Goal: Navigation & Orientation: Find specific page/section

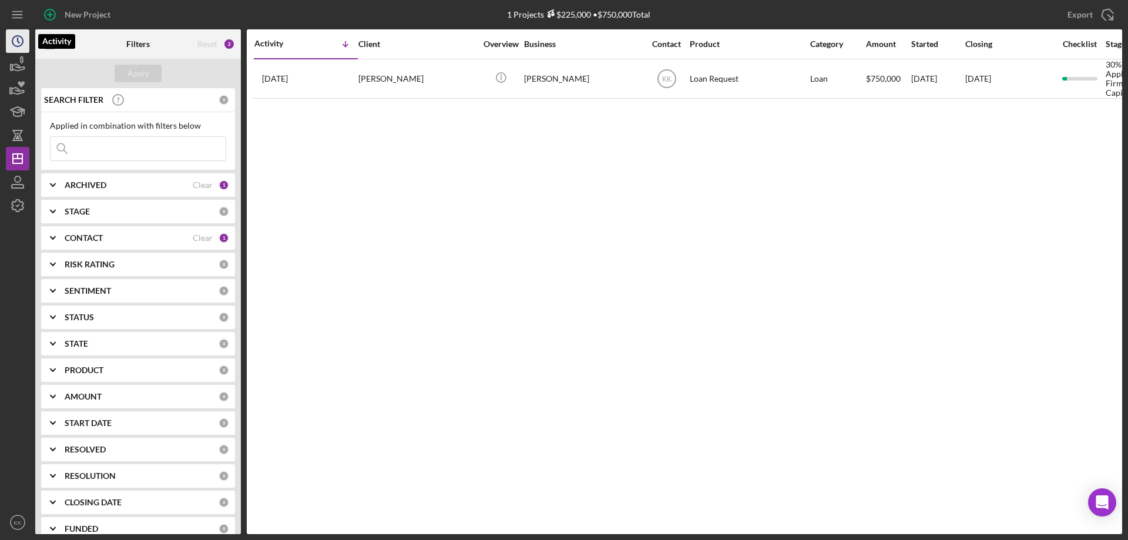
click at [15, 43] on icon "Icon/History" at bounding box center [17, 40] width 29 height 29
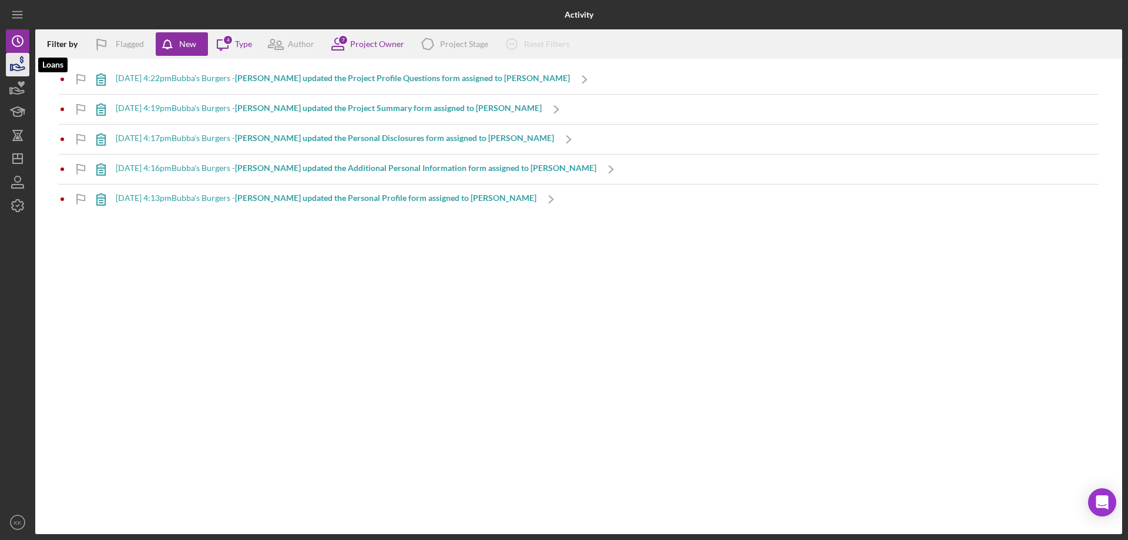
click at [18, 68] on icon "button" at bounding box center [18, 67] width 12 height 6
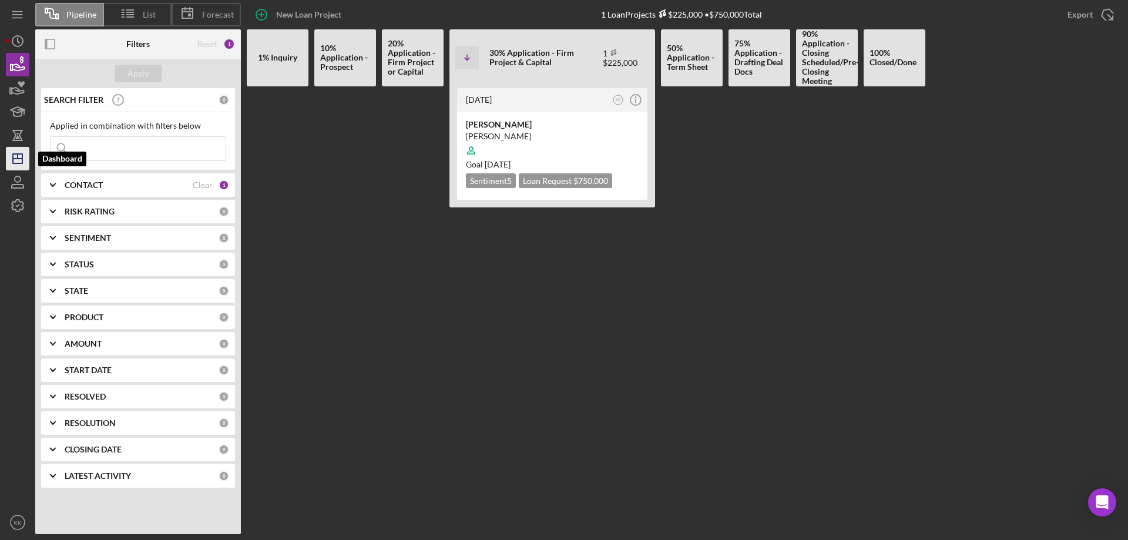
click at [21, 157] on icon "Icon/Dashboard" at bounding box center [17, 158] width 29 height 29
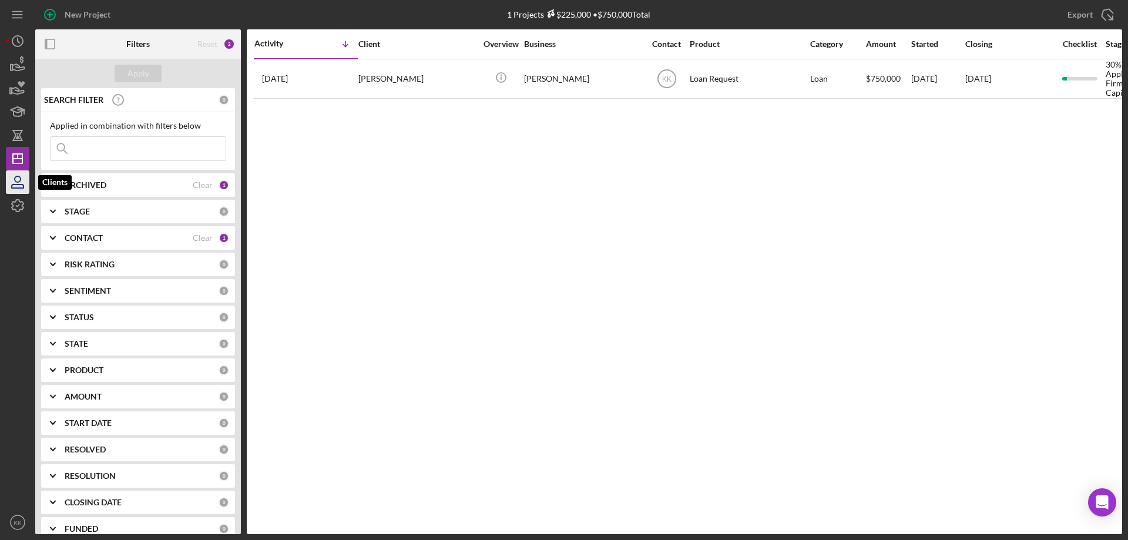
click at [21, 185] on icon "button" at bounding box center [17, 181] width 29 height 29
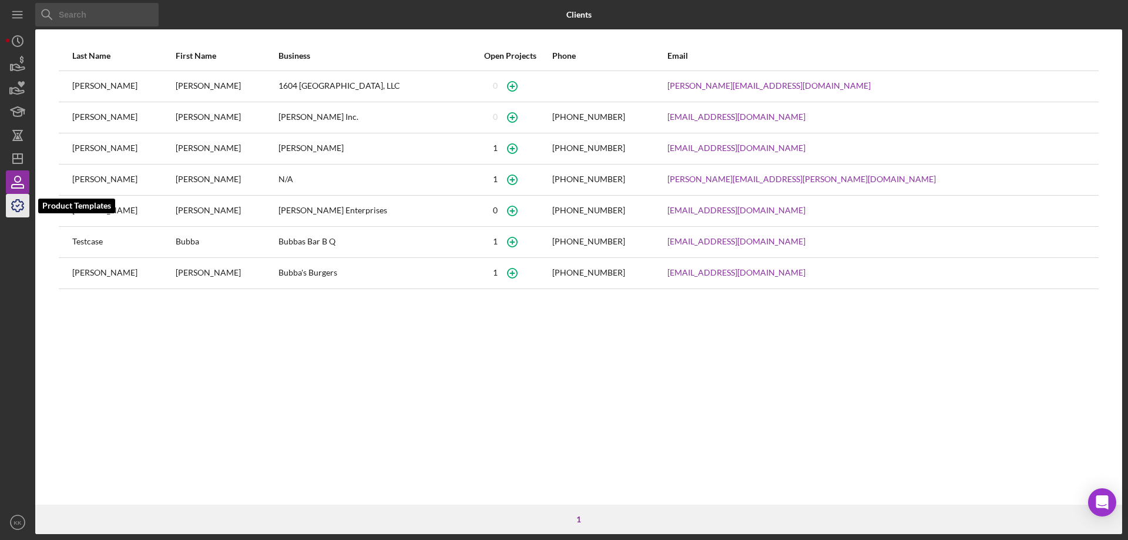
click at [20, 210] on icon "button" at bounding box center [17, 205] width 29 height 29
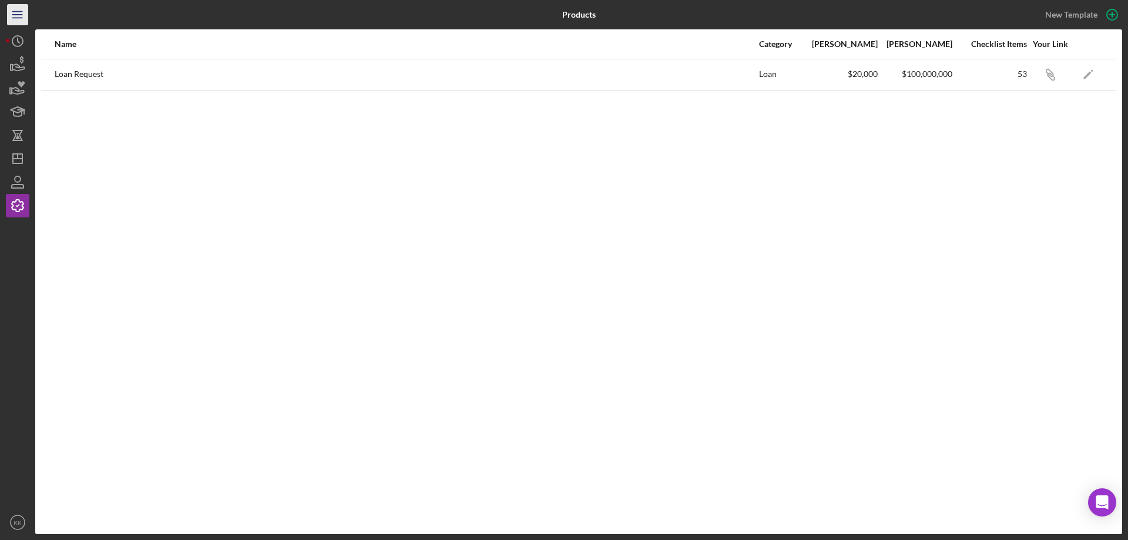
click at [12, 14] on icon "Icon/Menu" at bounding box center [18, 15] width 26 height 26
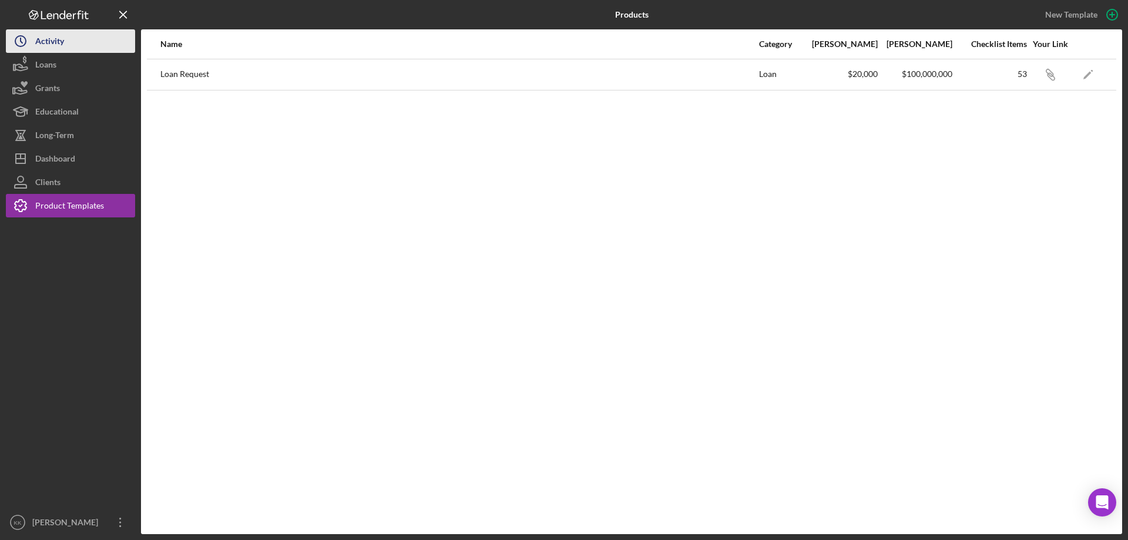
click at [45, 42] on div "Activity" at bounding box center [49, 42] width 29 height 26
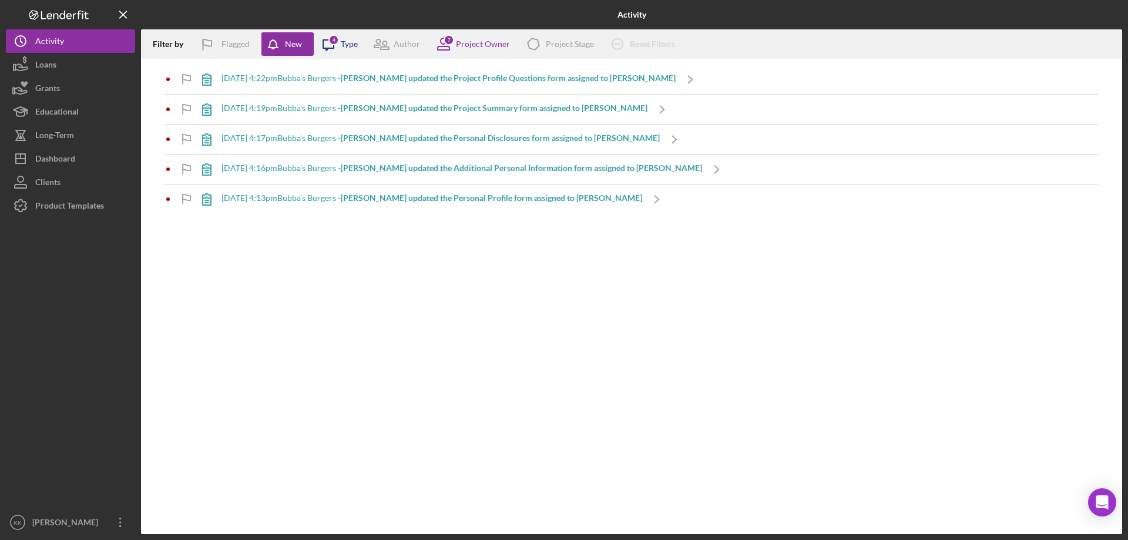
click at [340, 45] on icon "Icon/Message" at bounding box center [328, 43] width 29 height 29
click at [302, 46] on button "New" at bounding box center [287, 44] width 52 height 24
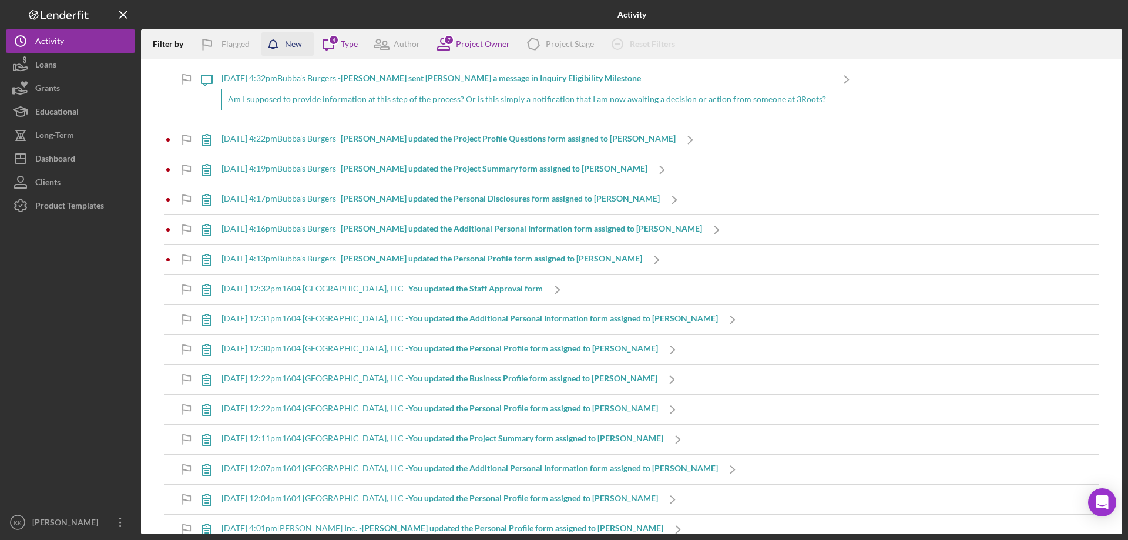
click at [273, 45] on icon "button" at bounding box center [275, 46] width 29 height 29
